Goal: Information Seeking & Learning: Learn about a topic

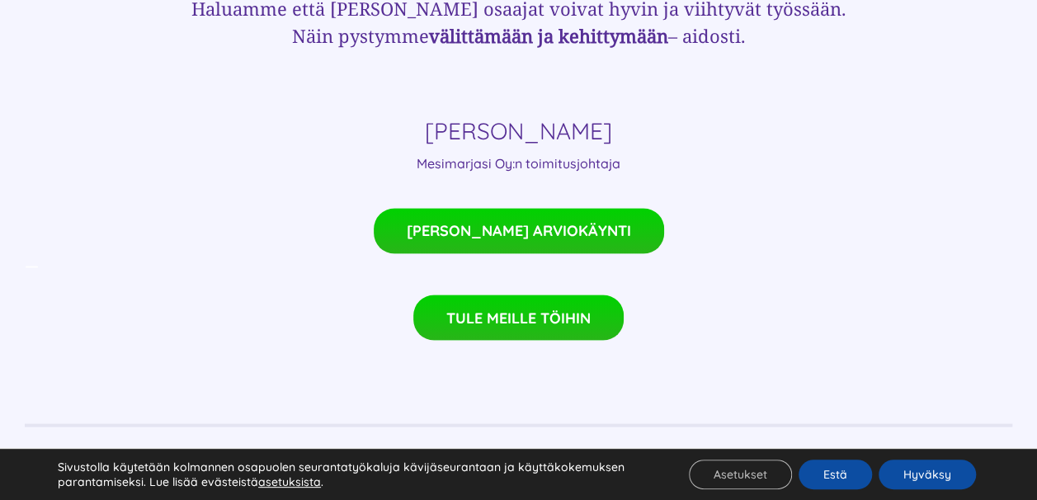
scroll to position [1275, 0]
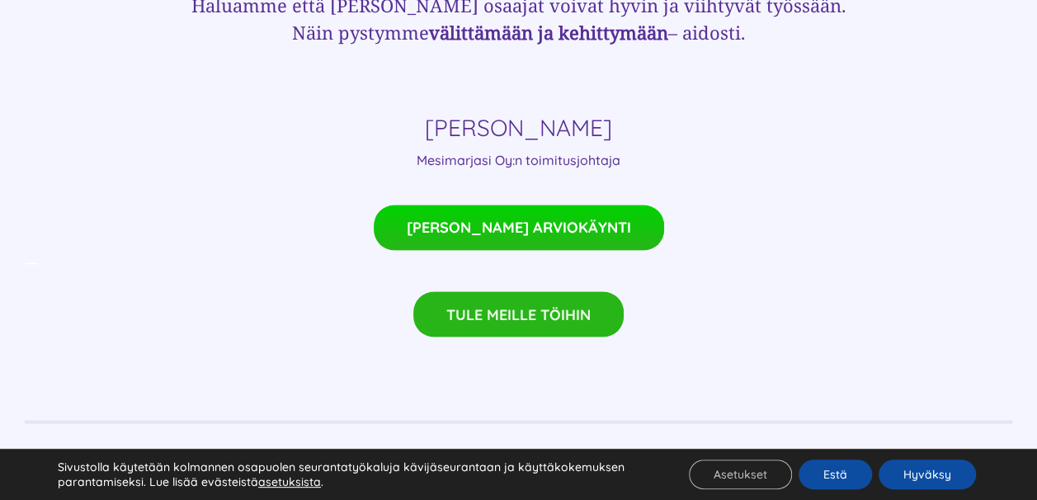
click at [459, 305] on span "TULE MEILLE TÖIHIN" at bounding box center [518, 313] width 144 height 17
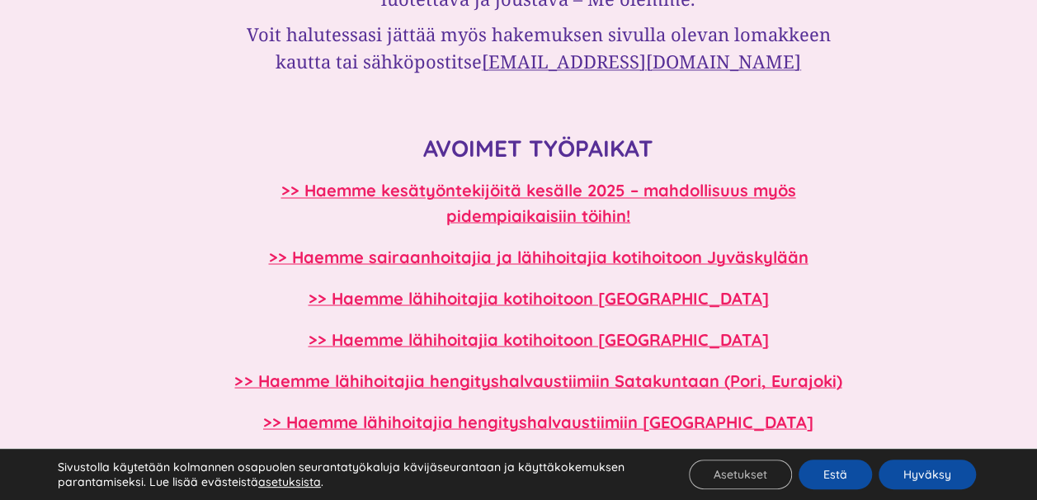
scroll to position [1350, 0]
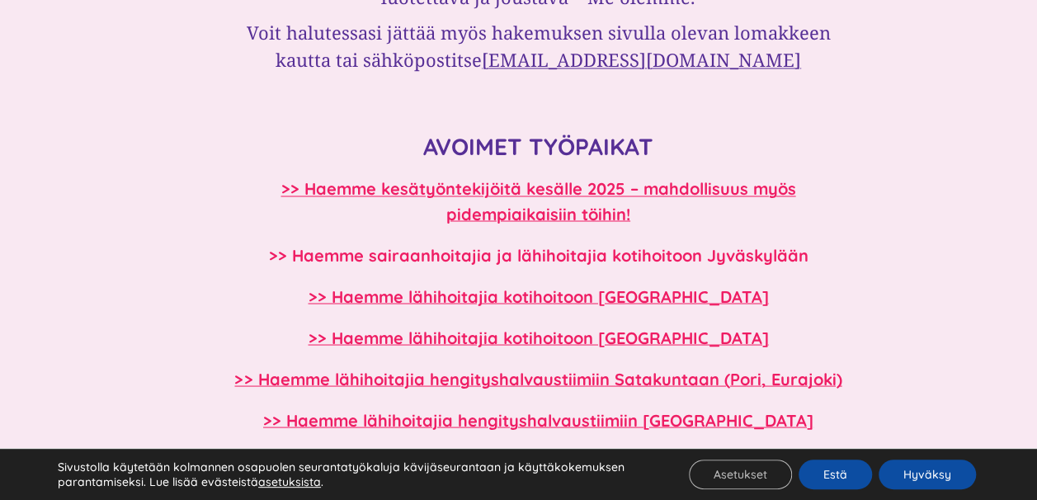
click at [370, 248] on b ">> Haemme sairaanhoitajia ja lähihoitajia kotihoitoon Jyväskylään" at bounding box center [538, 254] width 540 height 21
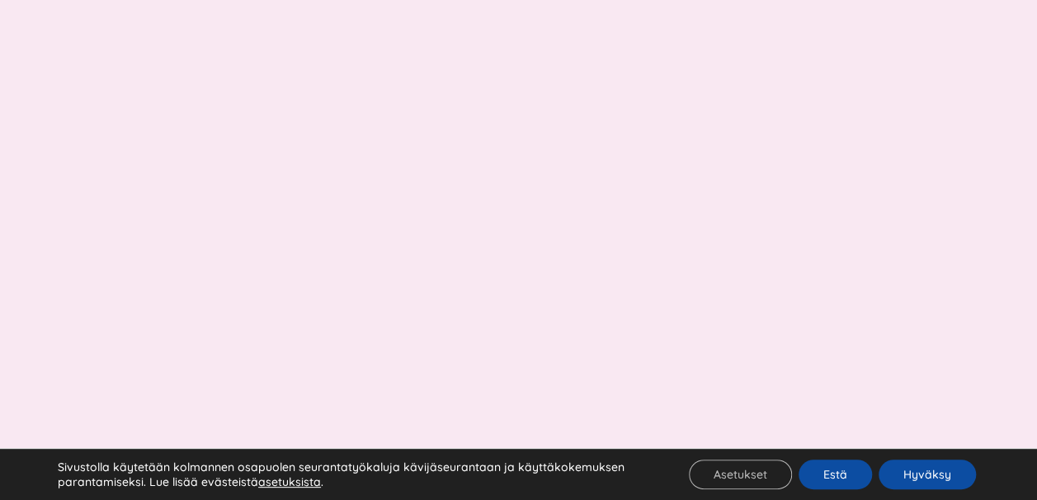
scroll to position [1350, 0]
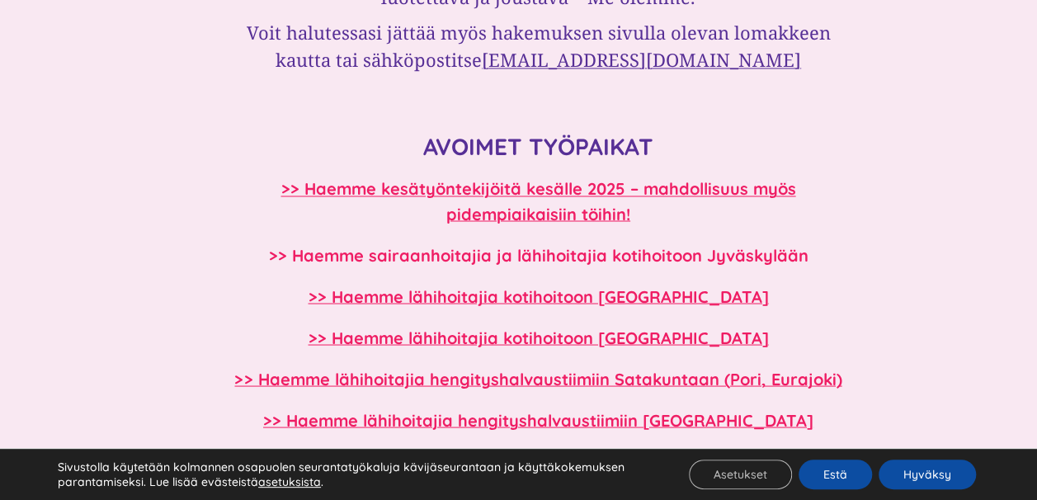
click at [555, 253] on b ">> Haemme sairaanhoitajia ja lähihoitajia kotihoitoon Jyväskylään" at bounding box center [538, 254] width 540 height 21
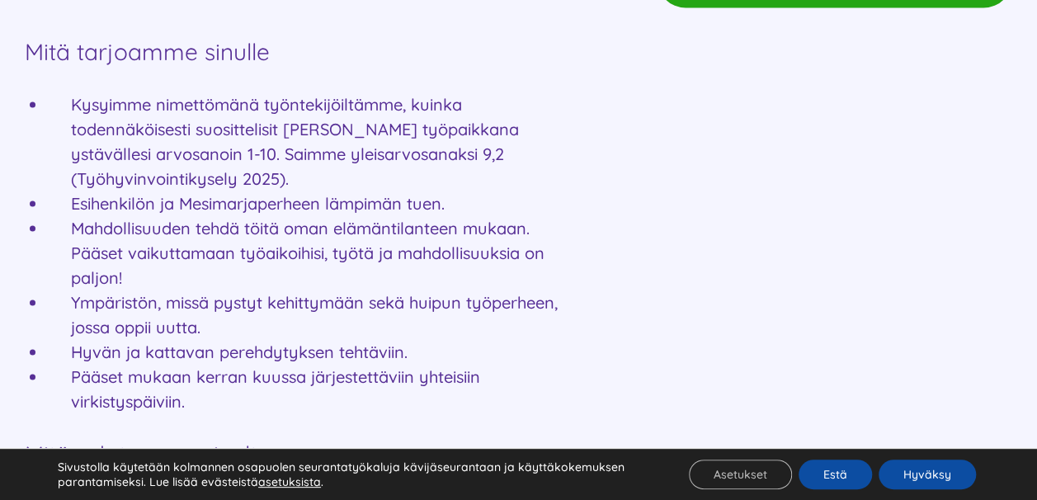
scroll to position [1500, 0]
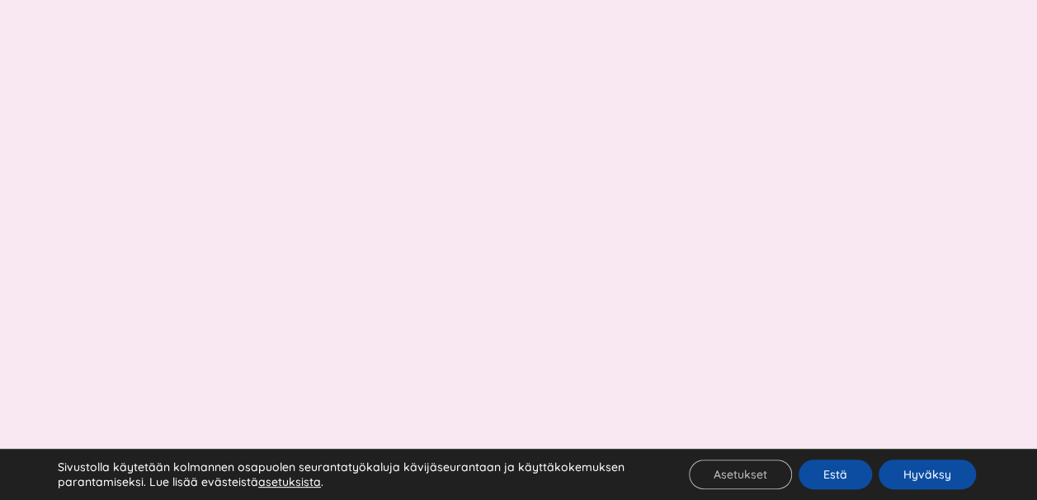
scroll to position [1350, 0]
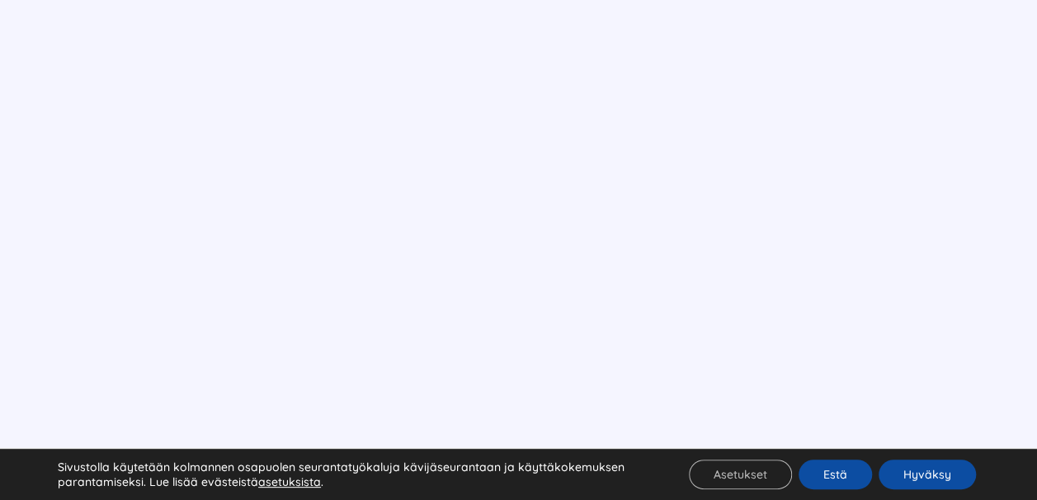
scroll to position [1275, 0]
